Goal: Find specific page/section: Find specific page/section

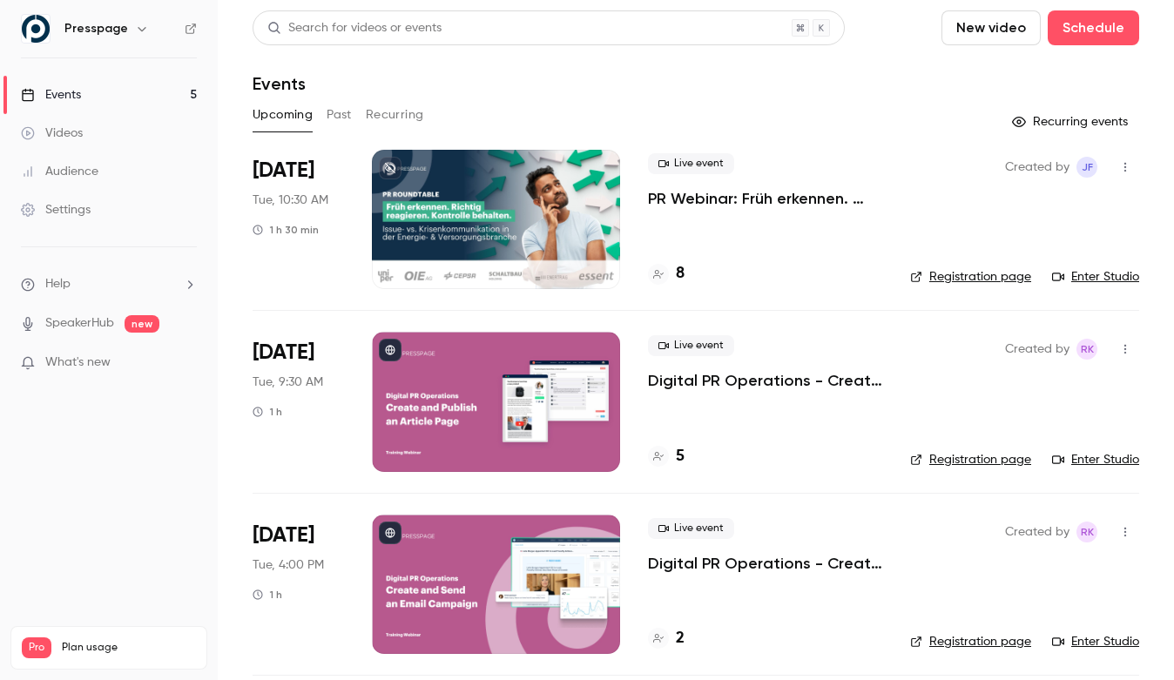
click at [1080, 280] on link "Enter Studio" at bounding box center [1095, 276] width 87 height 17
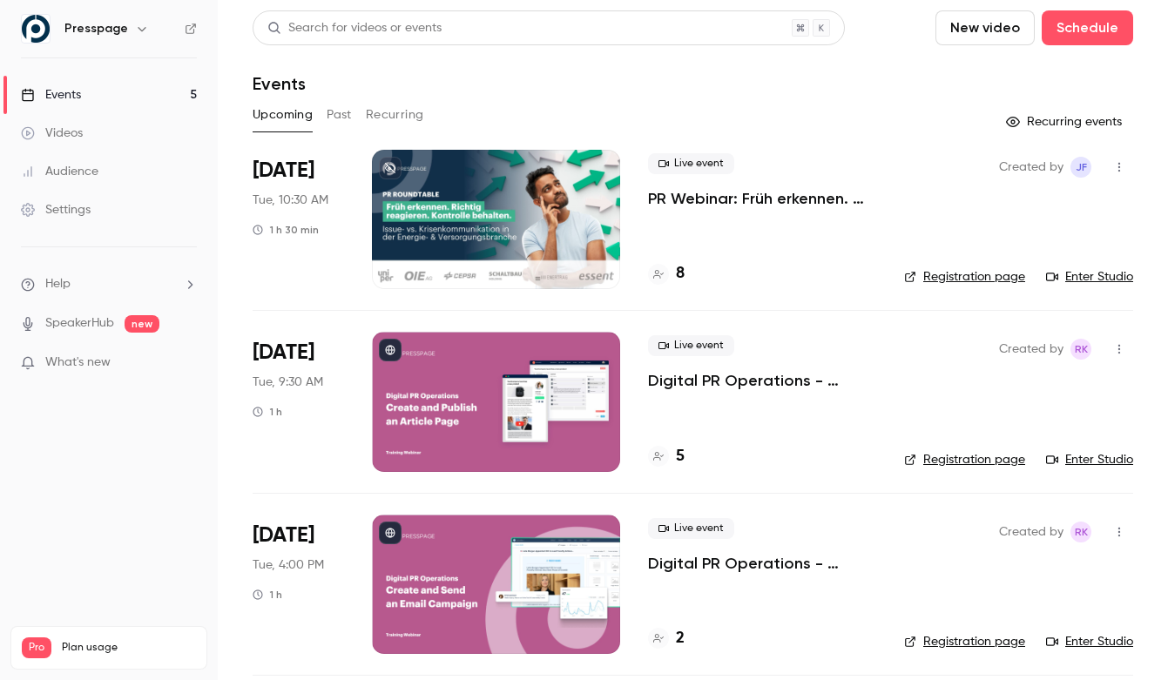
click at [1103, 275] on link "Enter Studio" at bounding box center [1089, 276] width 87 height 17
